Goal: Complete application form

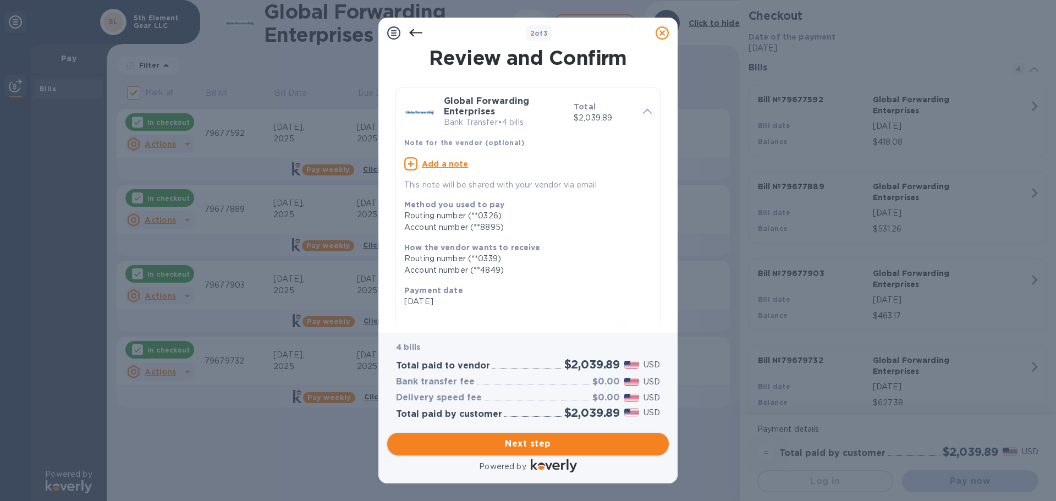
click at [530, 440] on span "Next step" at bounding box center [528, 443] width 264 height 13
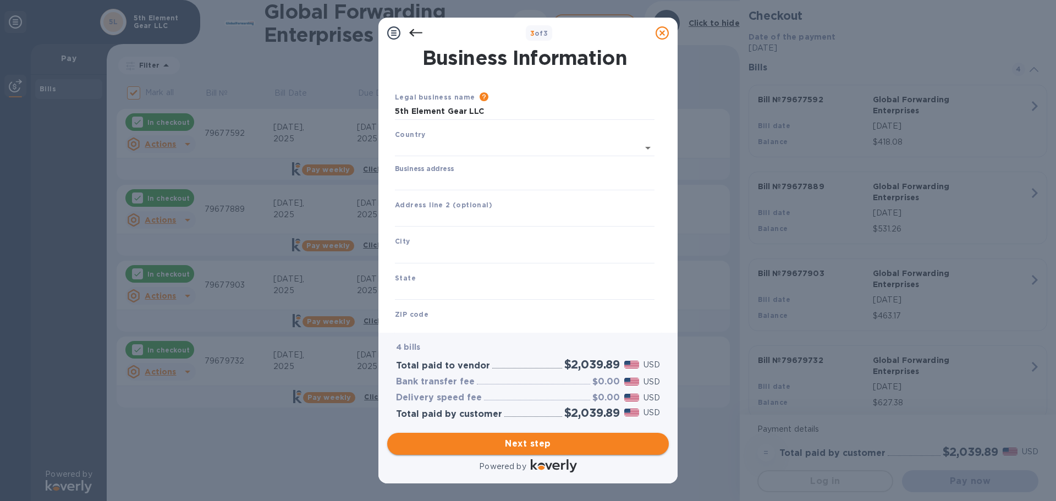
type input "[GEOGRAPHIC_DATA]"
click at [469, 180] on input "Business address" at bounding box center [525, 180] width 260 height 17
type input "[STREET_ADDRESS]"
click at [465, 251] on input "text" at bounding box center [525, 253] width 260 height 17
type input "Royal Oak"
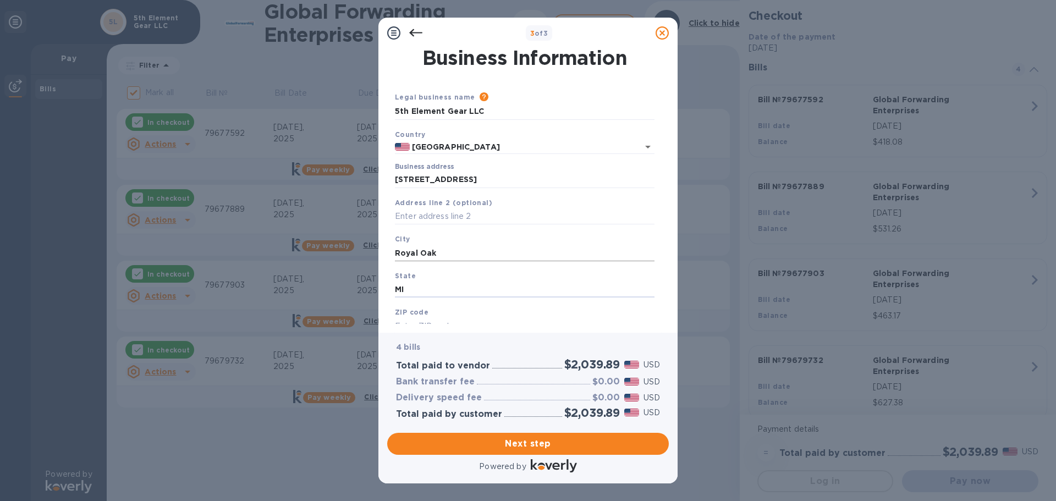
type input "MI"
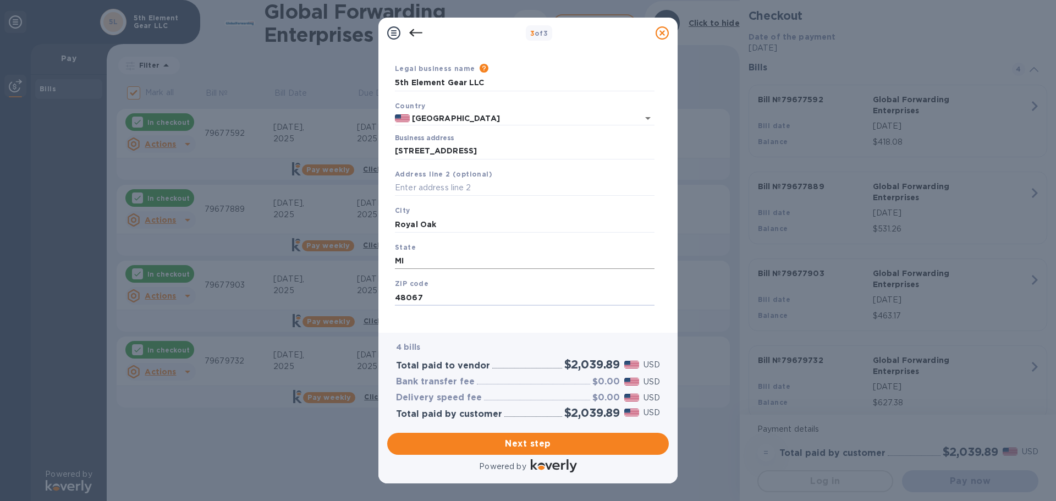
scroll to position [37, 0]
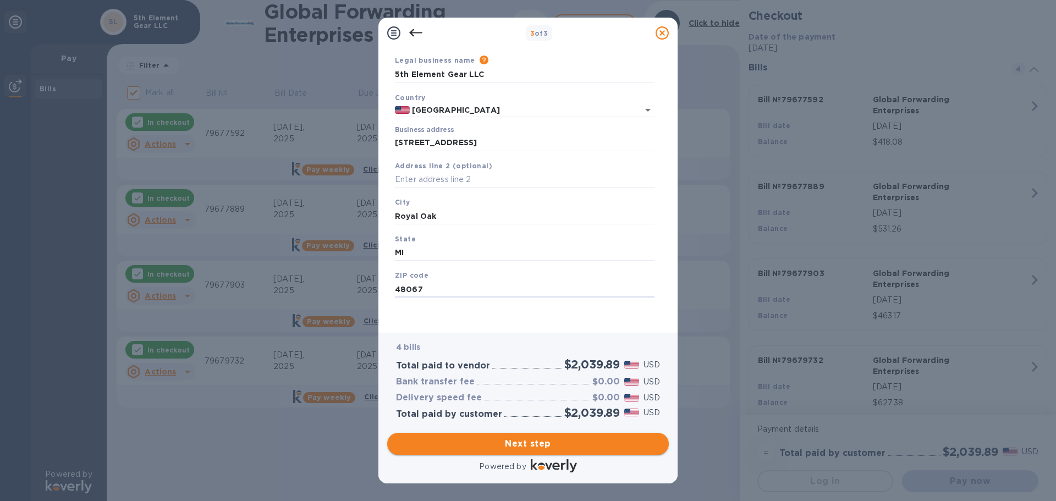
type input "48067"
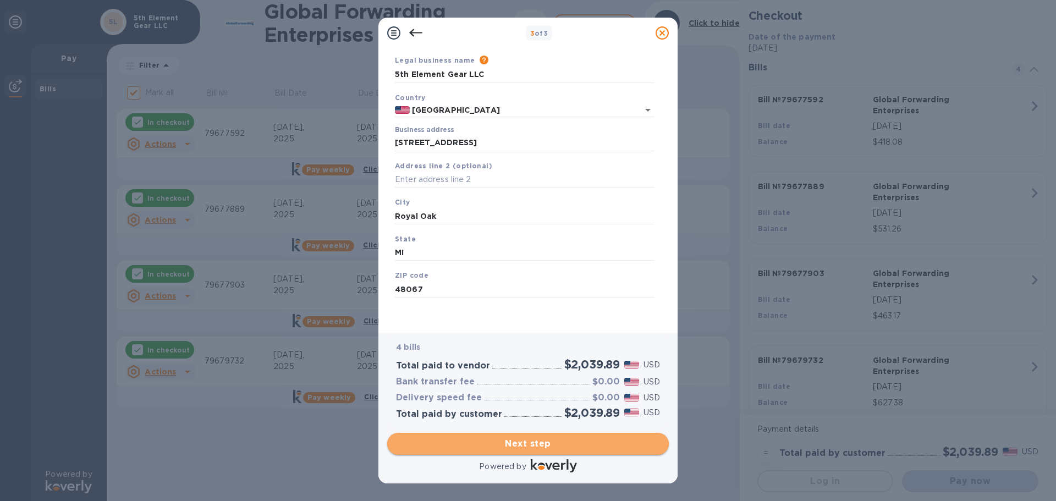
click at [501, 436] on button "Next step" at bounding box center [528, 444] width 282 height 22
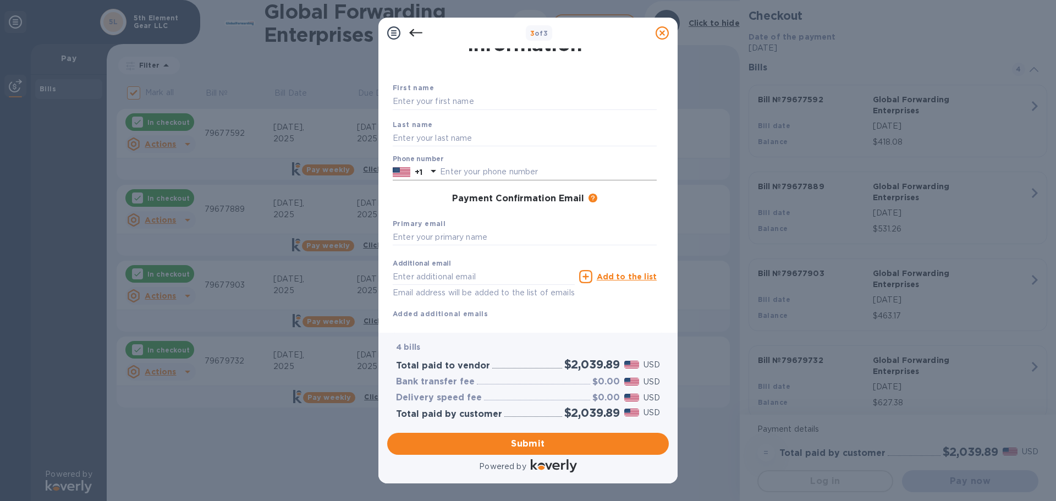
click at [531, 172] on input "text" at bounding box center [548, 172] width 217 height 17
type input "2482240264"
click at [502, 236] on input "text" at bounding box center [525, 237] width 264 height 17
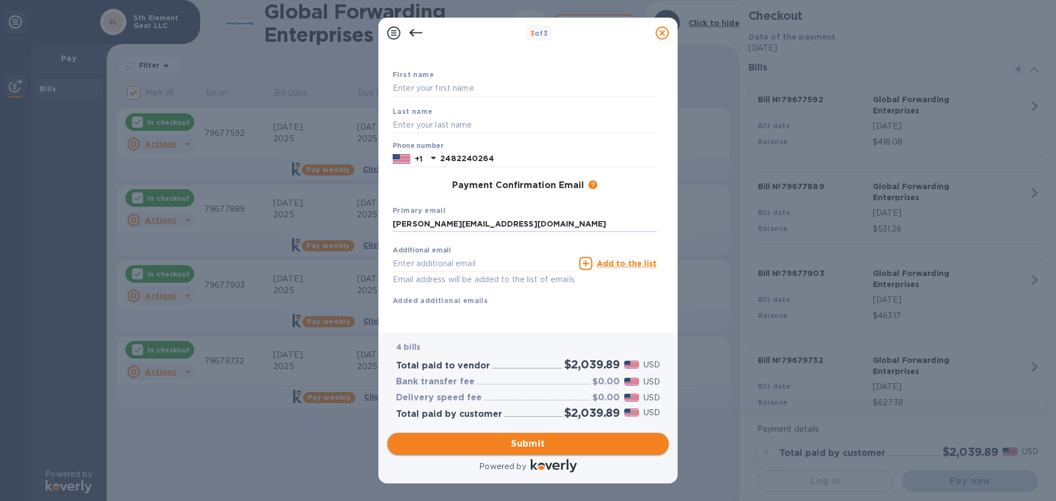
type input "[PERSON_NAME][EMAIL_ADDRESS][DOMAIN_NAME]"
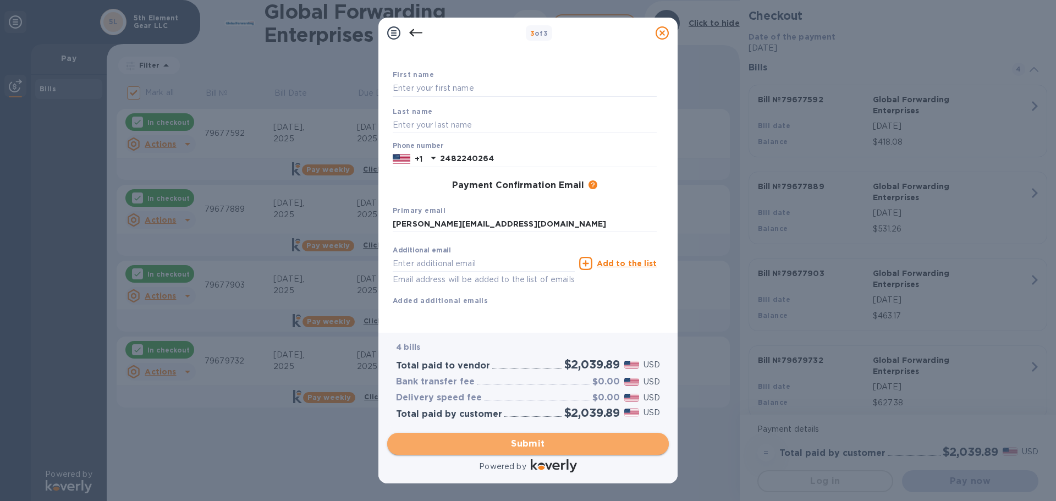
click at [517, 439] on span "Submit" at bounding box center [528, 443] width 264 height 13
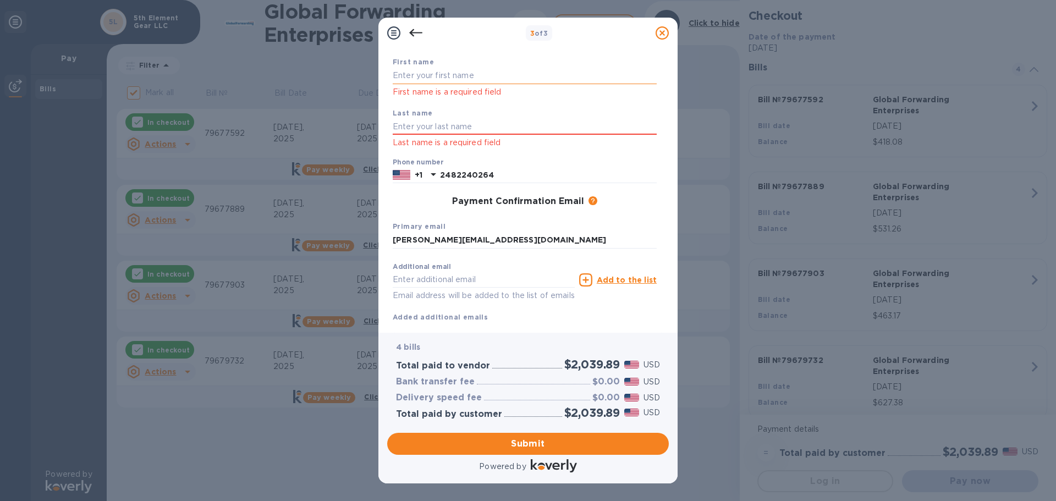
click at [452, 70] on input "text" at bounding box center [525, 76] width 264 height 17
type input "[PERSON_NAME]"
type input "p"
type input "[PERSON_NAME]"
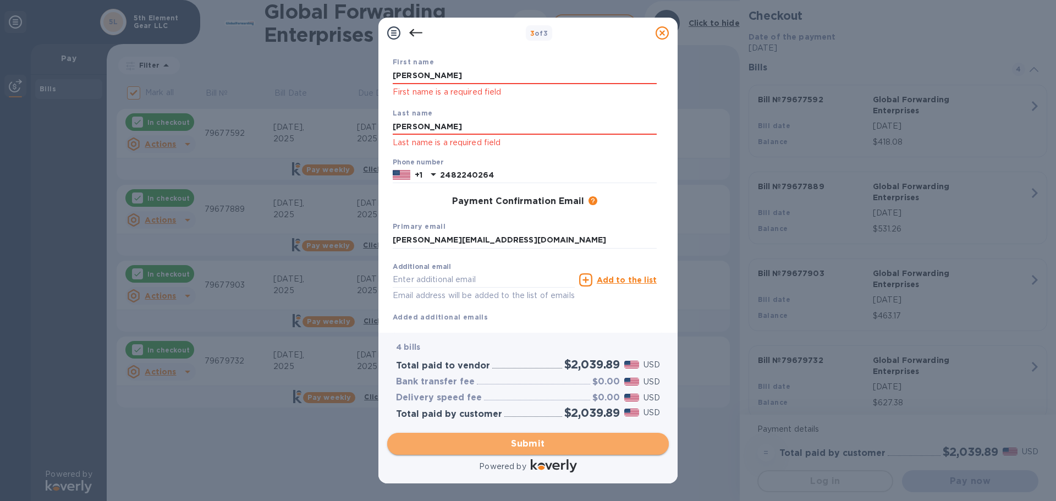
click at [534, 441] on span "Submit" at bounding box center [528, 443] width 264 height 13
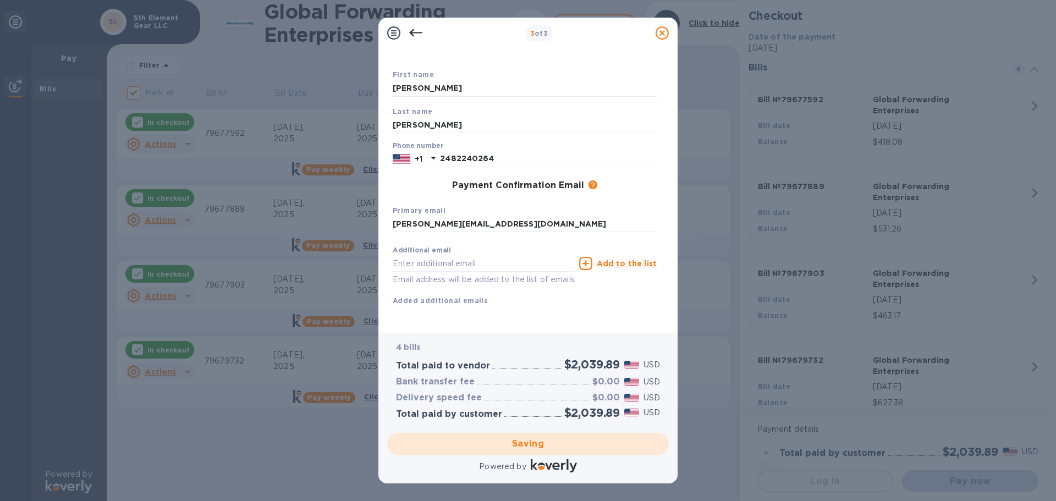
checkbox input "false"
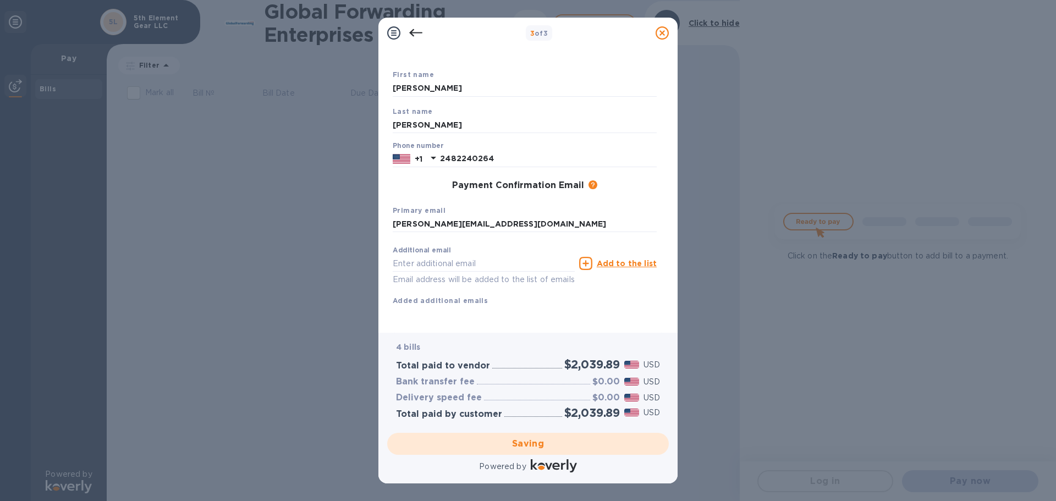
scroll to position [0, 0]
